Goal: Complete application form

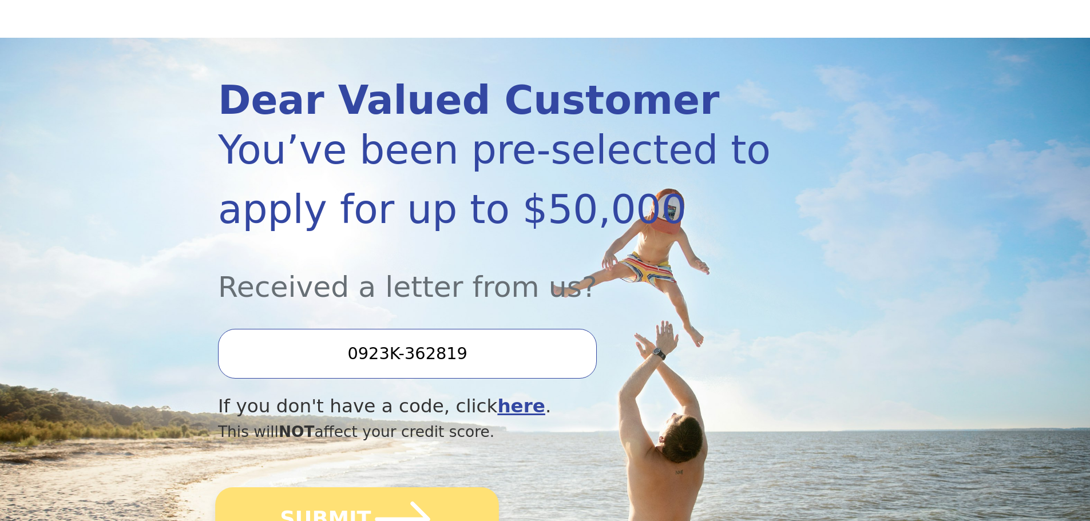
scroll to position [114, 0]
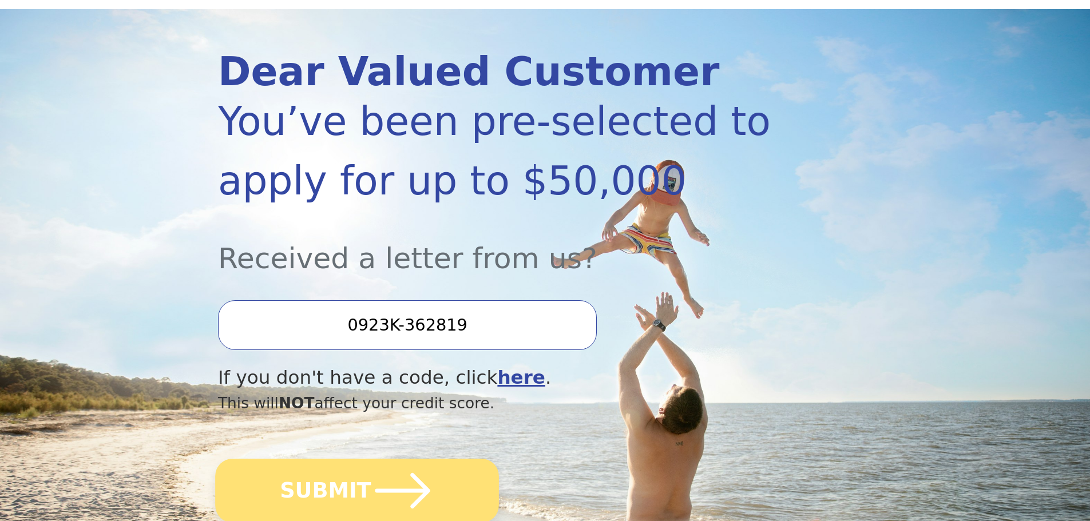
click at [338, 499] on button "SUBMIT" at bounding box center [357, 491] width 284 height 64
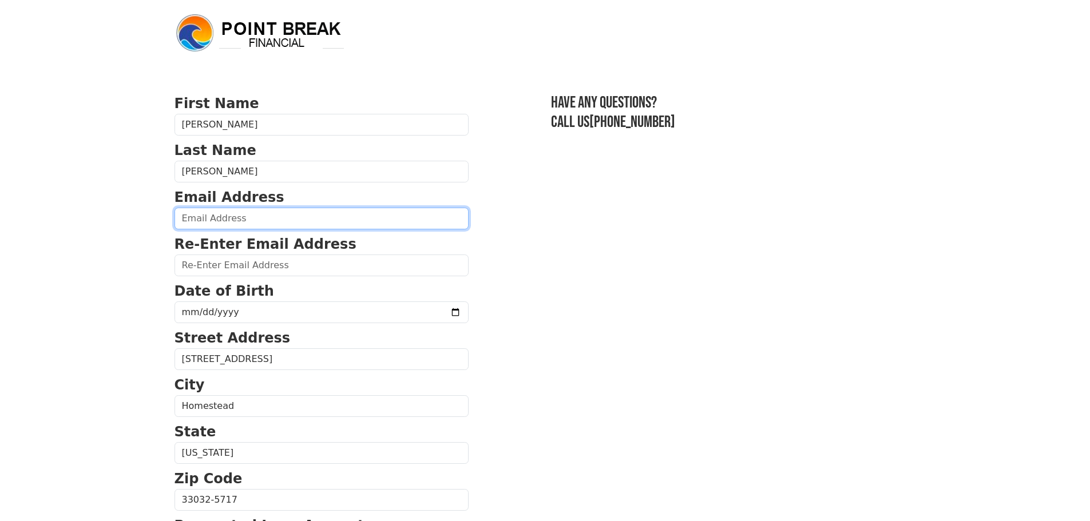
click at [259, 213] on input "email" at bounding box center [322, 219] width 294 height 22
type input "[EMAIL_ADDRESS][DOMAIN_NAME]"
type input "[PHONE_NUMBER]"
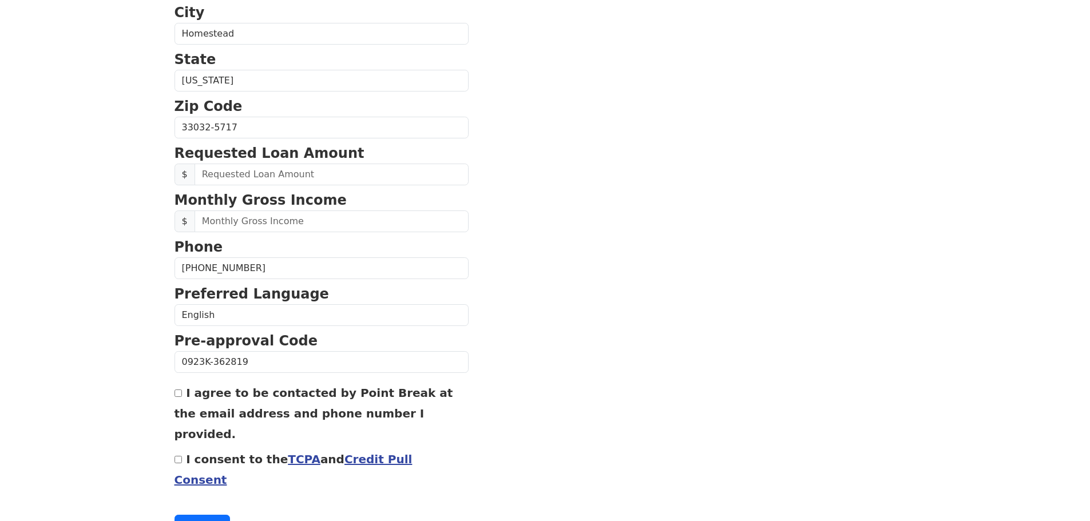
scroll to position [380, 0]
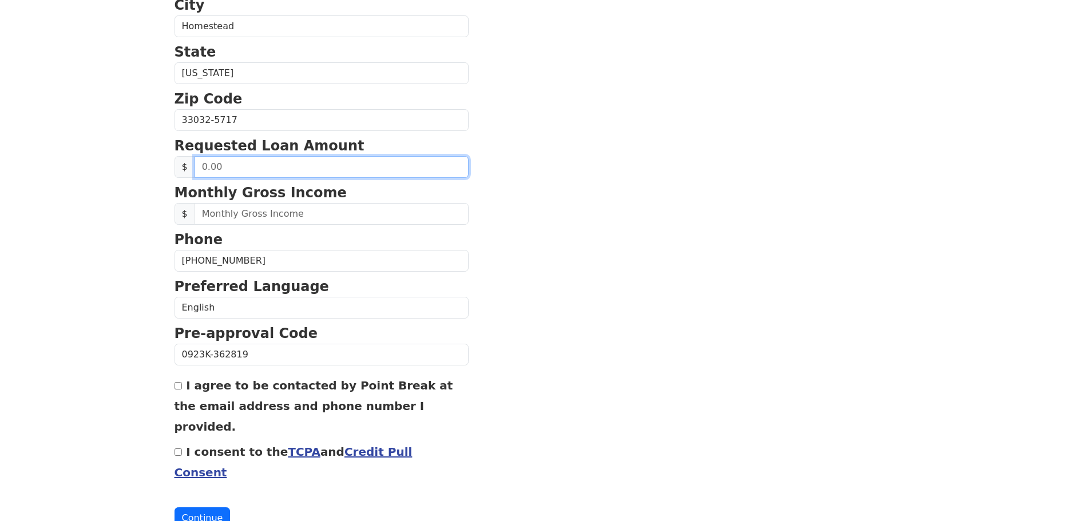
click at [245, 168] on input "text" at bounding box center [332, 167] width 274 height 22
type input "57,000.00"
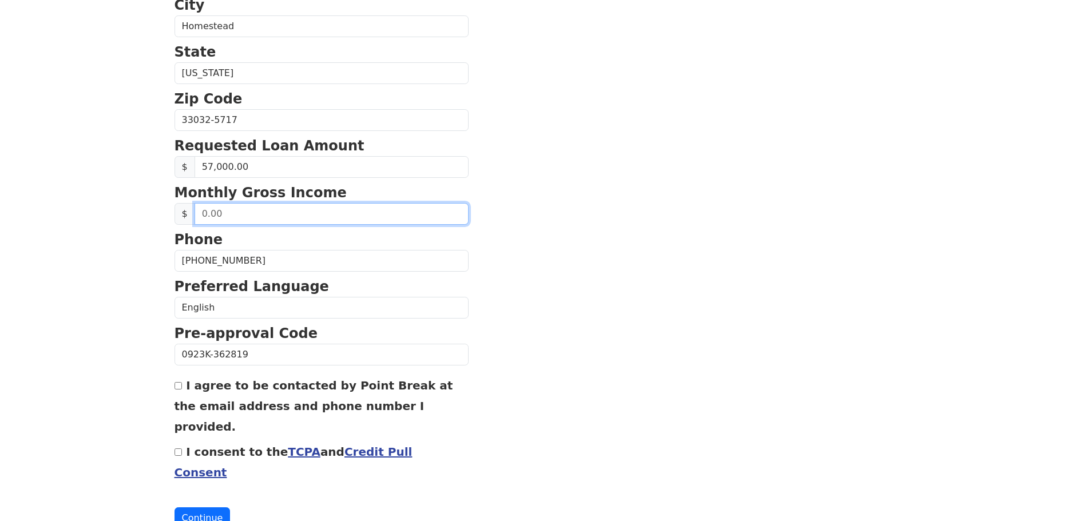
click at [244, 213] on input "text" at bounding box center [332, 214] width 274 height 22
type input "7.00"
click at [205, 215] on input "7,600.00" at bounding box center [332, 214] width 274 height 22
drag, startPoint x: 237, startPoint y: 215, endPoint x: 176, endPoint y: 212, distance: 60.7
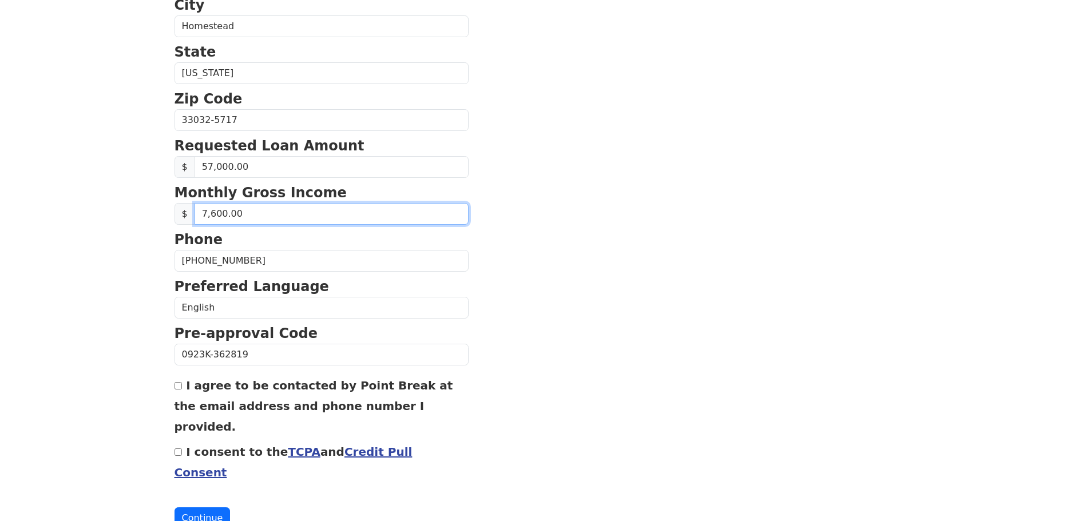
click at [176, 212] on div "$ 7,600.00" at bounding box center [322, 214] width 294 height 22
type input "8,000.00"
click at [178, 390] on input "I agree to be contacted by Point Break at the email address and phone number I …" at bounding box center [178, 385] width 7 height 7
checkbox input "true"
click at [179, 449] on input "I consent to the TCPA and Credit Pull Consent" at bounding box center [178, 452] width 7 height 7
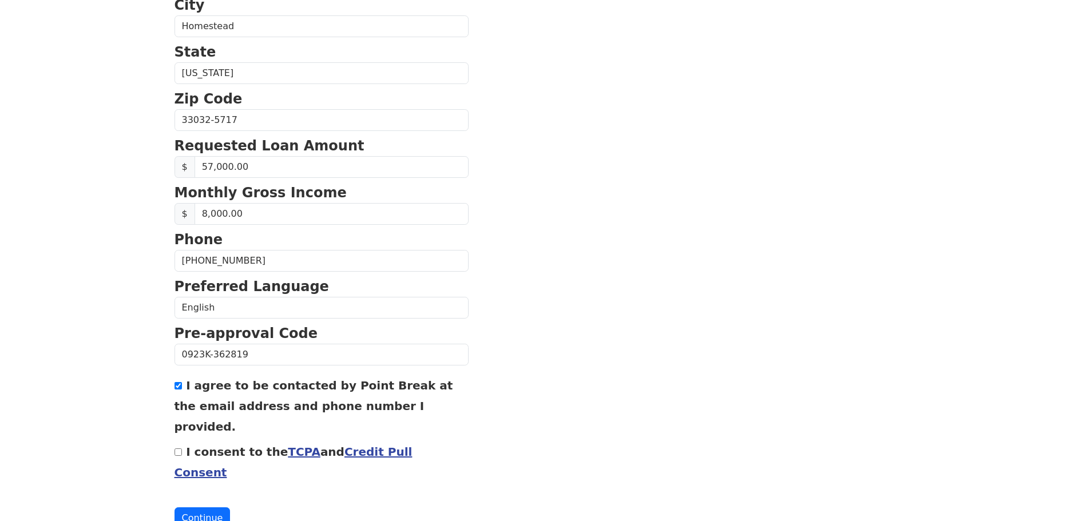
checkbox input "true"
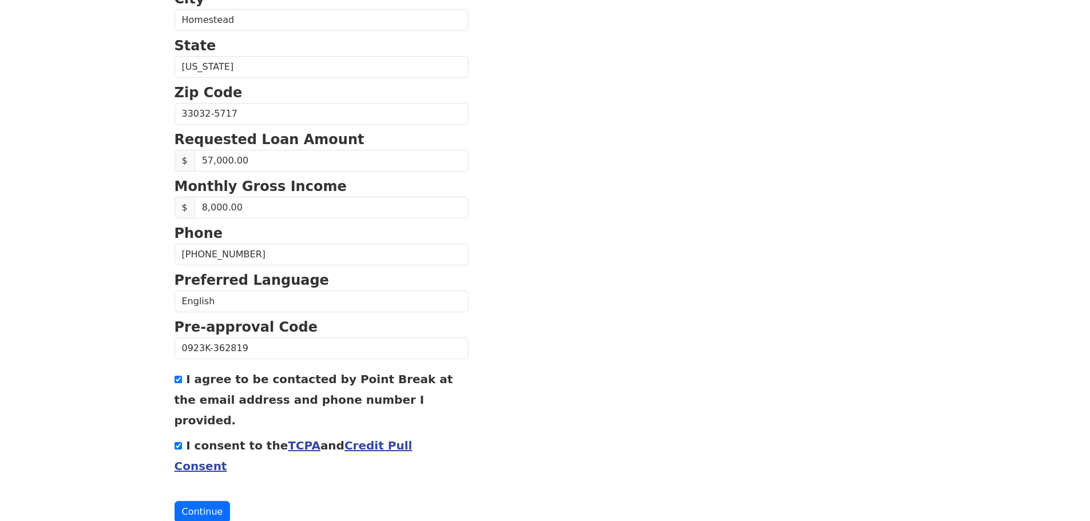
scroll to position [390, 0]
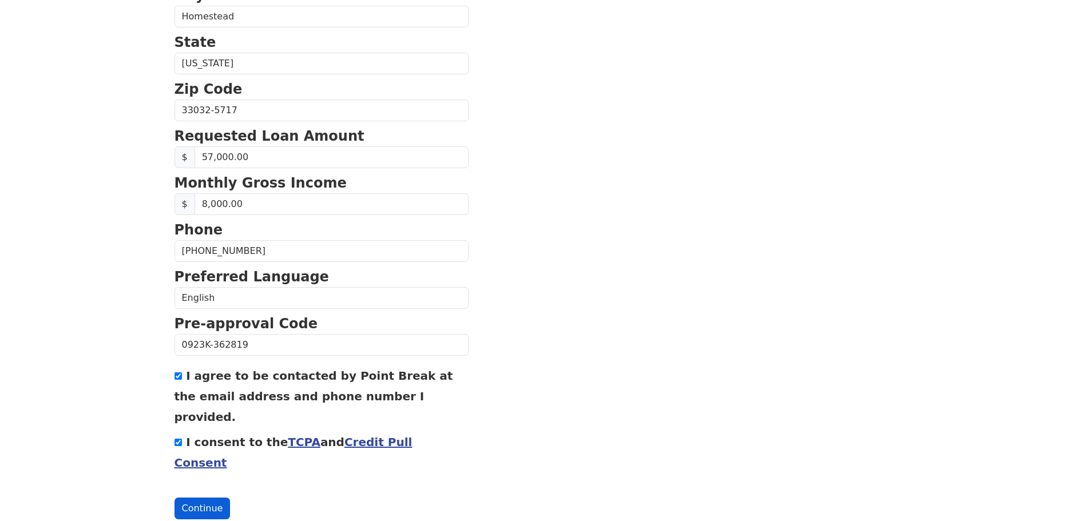
click at [196, 498] on button "Continue" at bounding box center [203, 509] width 56 height 22
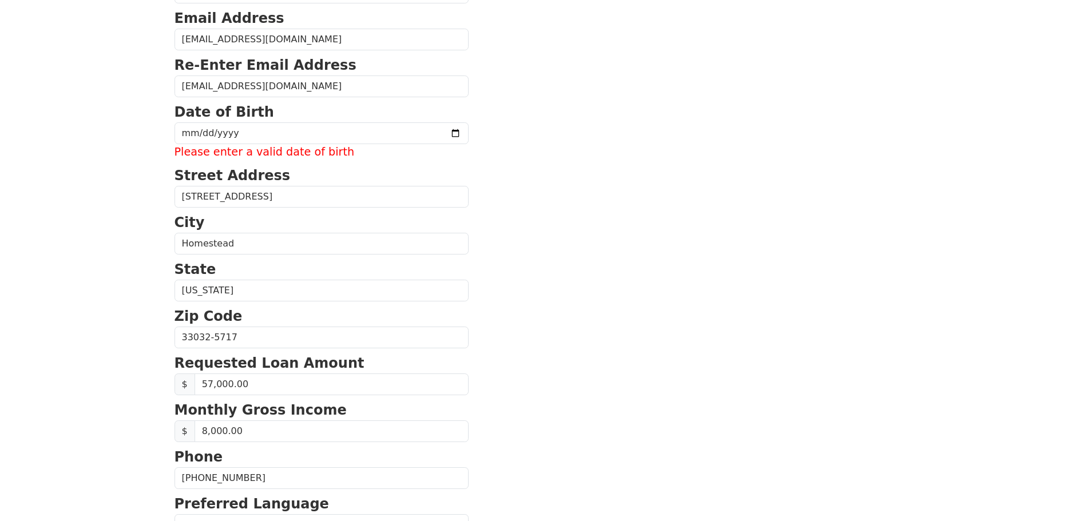
scroll to position [177, 0]
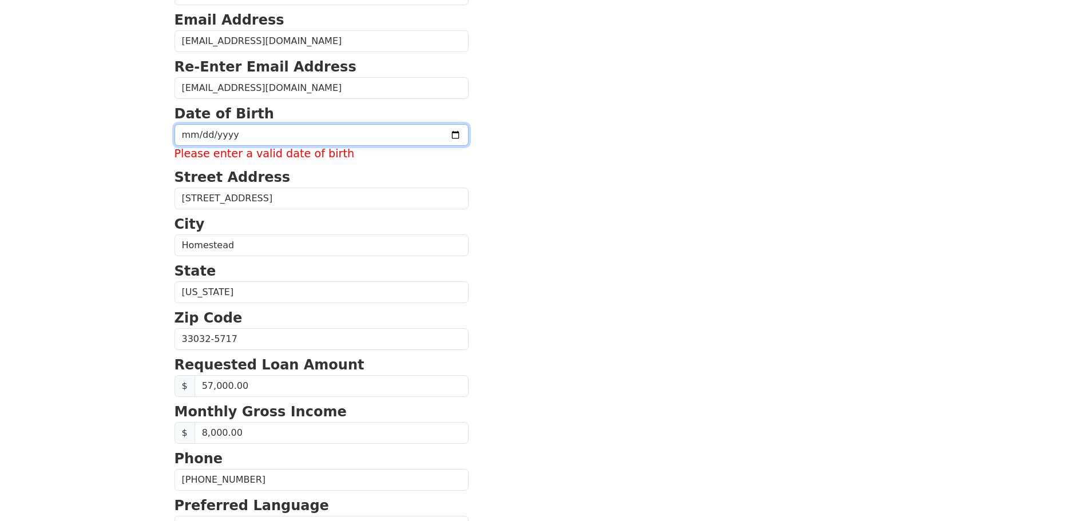
click at [215, 129] on input "date" at bounding box center [322, 135] width 294 height 22
click at [194, 134] on input "date" at bounding box center [322, 135] width 294 height 22
type input "1985-01-17"
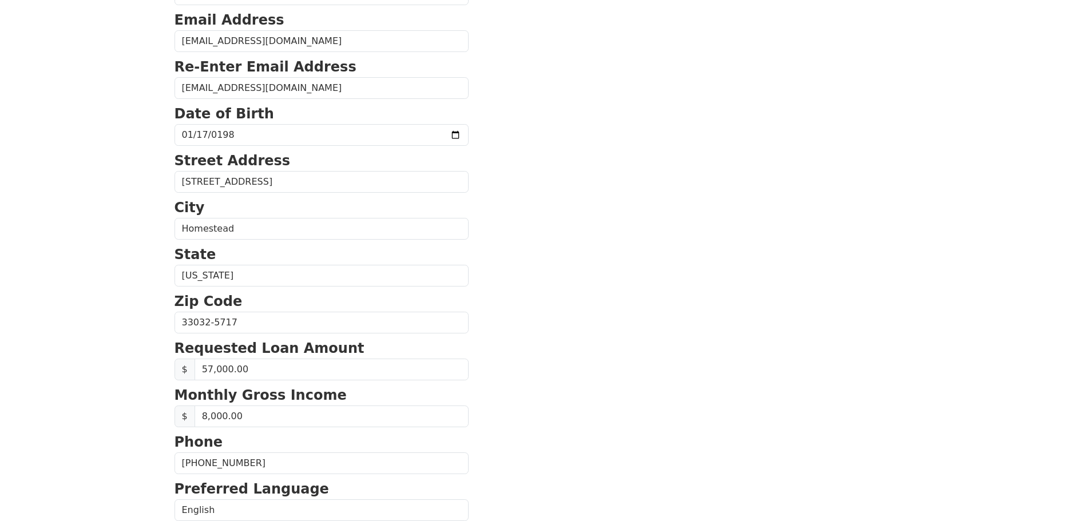
click at [514, 130] on section "First Name Lazaro Last Name De Paz Perez Email Address lfdpp85@gmail.com Re-Ent…" at bounding box center [546, 324] width 742 height 816
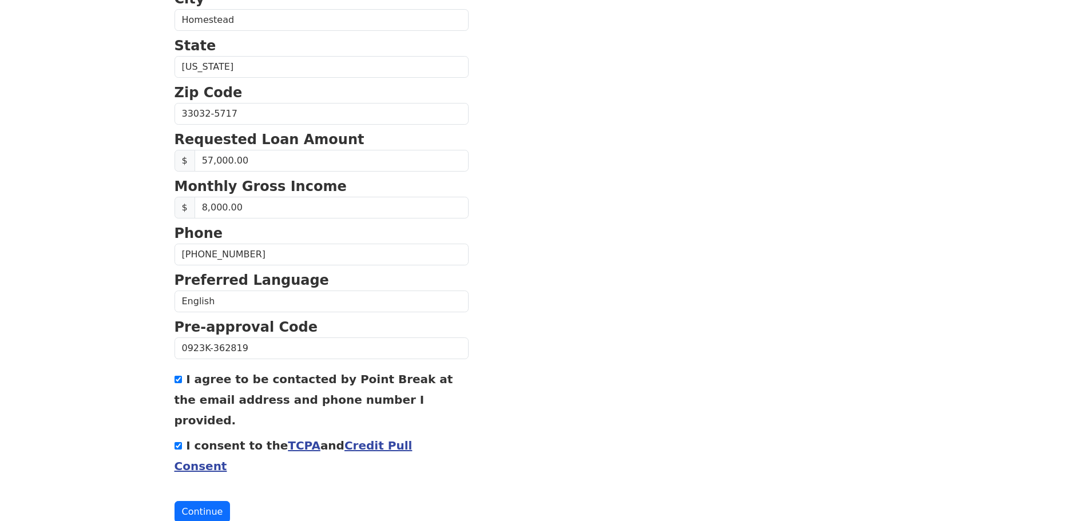
scroll to position [390, 0]
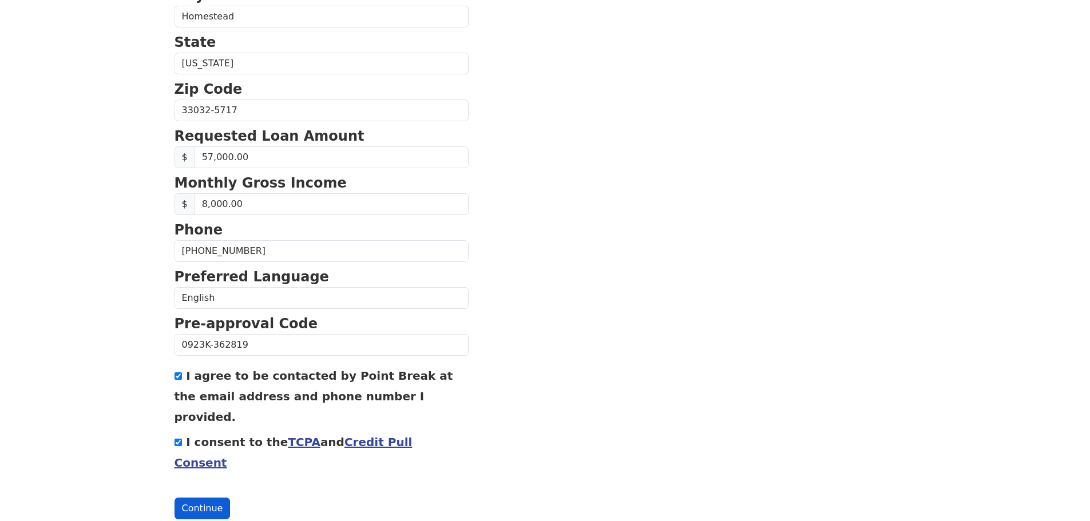
click at [205, 498] on button "Continue" at bounding box center [203, 509] width 56 height 22
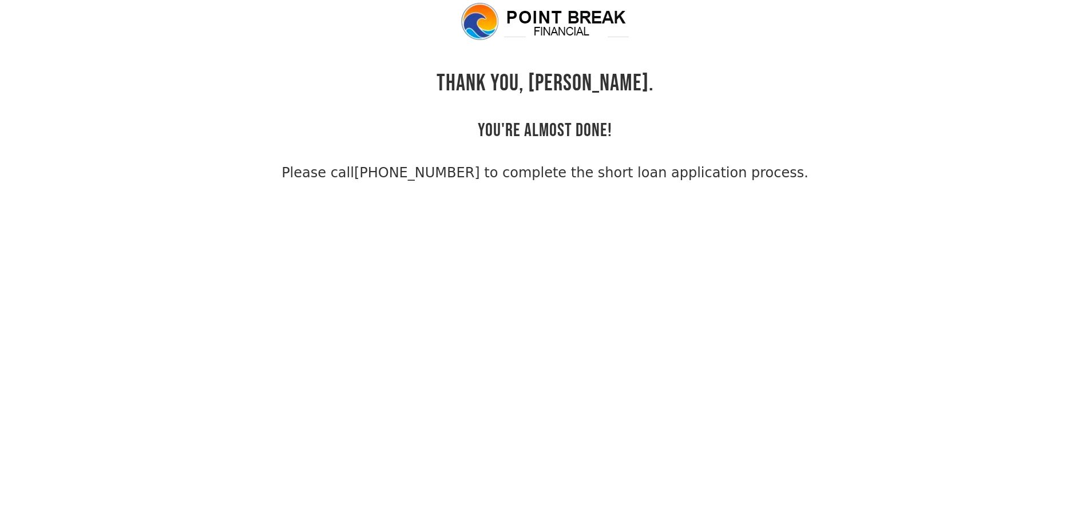
scroll to position [27, 0]
